Goal: Information Seeking & Learning: Learn about a topic

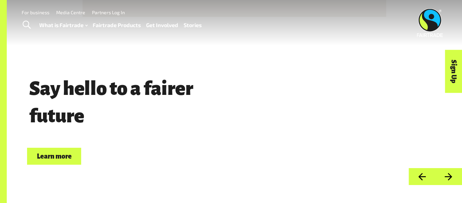
click at [60, 157] on link "Learn more" at bounding box center [54, 155] width 54 height 17
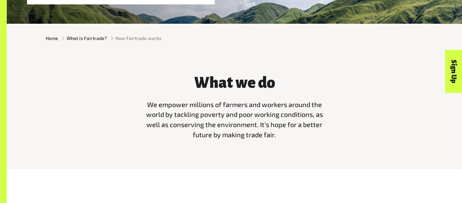
scroll to position [161, 0]
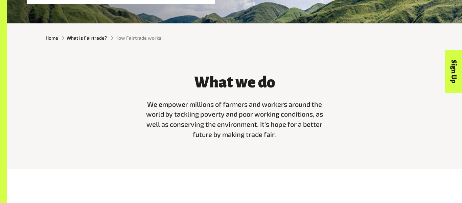
click at [169, 104] on span "We empower millions of farmers and workers around the world by tackling poverty…" at bounding box center [234, 119] width 177 height 39
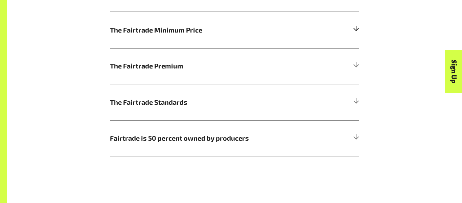
scroll to position [402, 0]
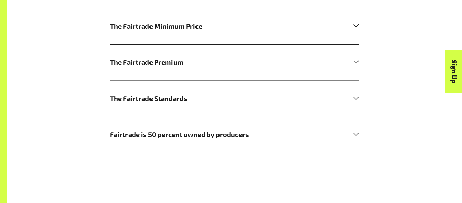
click at [179, 95] on span "The Fairtrade Standards" at bounding box center [203, 98] width 187 height 10
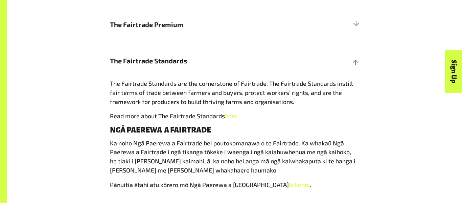
scroll to position [440, 0]
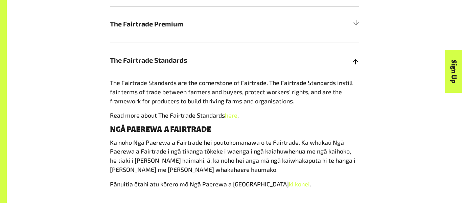
drag, startPoint x: 270, startPoint y: 82, endPoint x: 276, endPoint y: 98, distance: 17.4
click at [276, 98] on span "The Fairtrade Standards are the cornerstone of Fairtrade. The Fairtrade Standar…" at bounding box center [231, 92] width 243 height 26
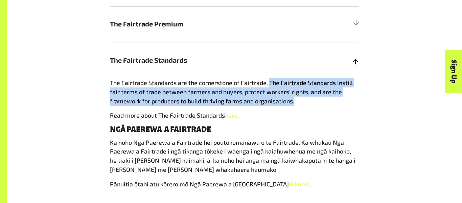
drag, startPoint x: 269, startPoint y: 82, endPoint x: 296, endPoint y: 102, distance: 33.6
click at [296, 102] on p "The Fairtrade Standards are the cornerstone of Fairtrade. The Fairtrade Standar…" at bounding box center [234, 91] width 249 height 27
copy span "The Fairtrade Standards instill fair terms of trade between farmers and buyers,…"
